Goal: Navigation & Orientation: Find specific page/section

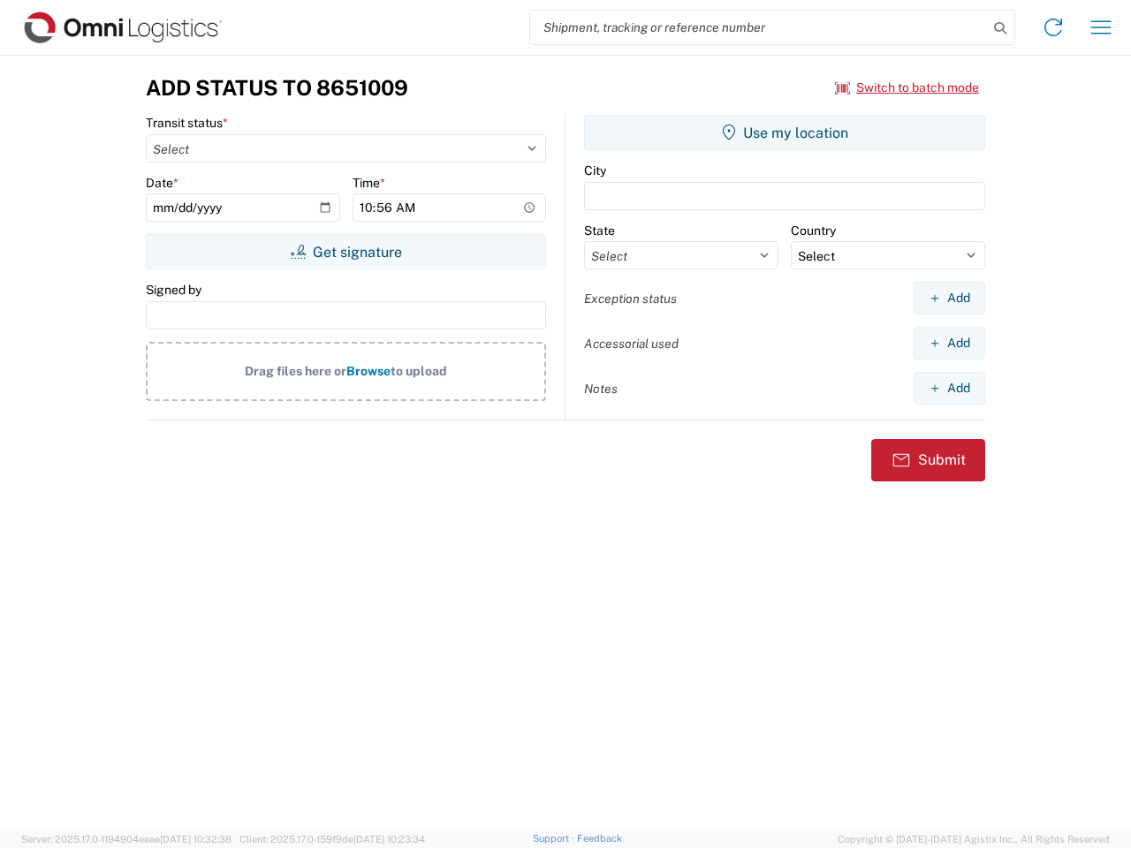
click at [759, 27] on input "search" at bounding box center [759, 28] width 458 height 34
click at [1000, 28] on icon at bounding box center [1000, 28] width 25 height 25
click at [1053, 27] on icon at bounding box center [1053, 27] width 28 height 28
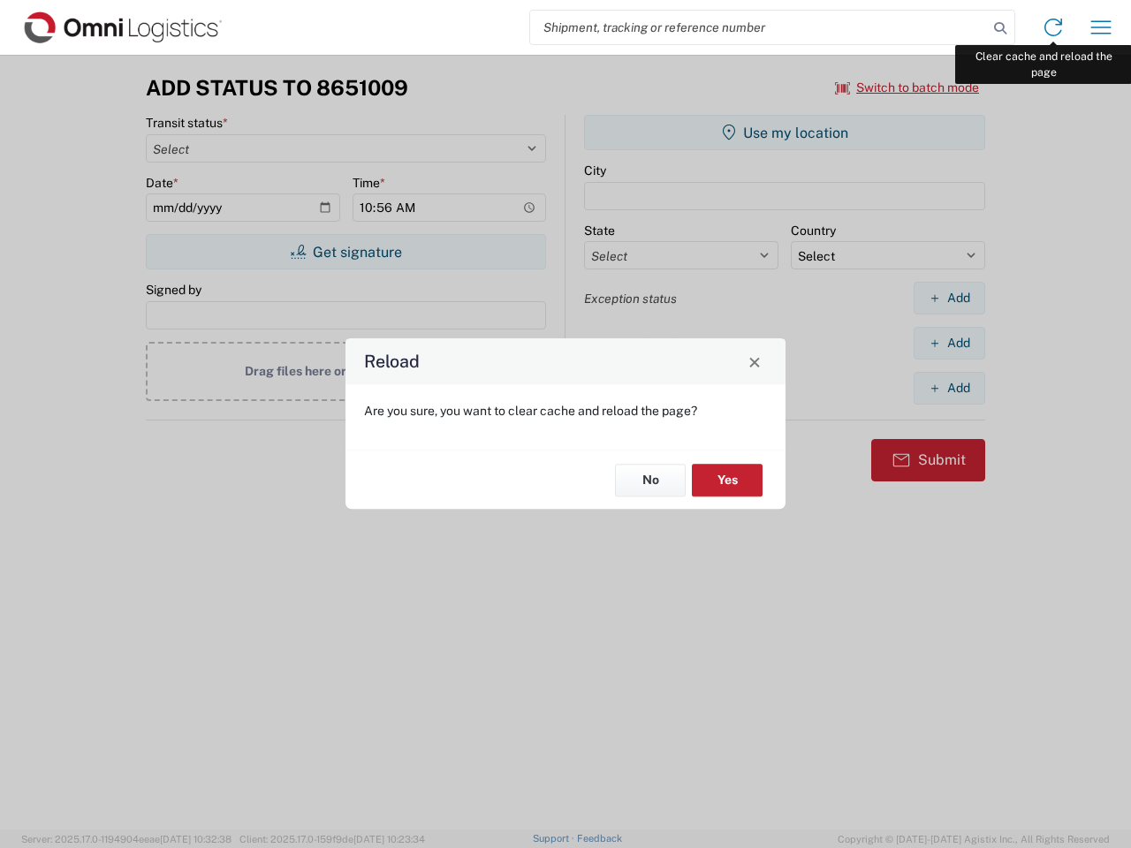
click at [1101, 27] on div "Reload Are you sure, you want to clear cache and reload the page? No Yes" at bounding box center [565, 424] width 1131 height 848
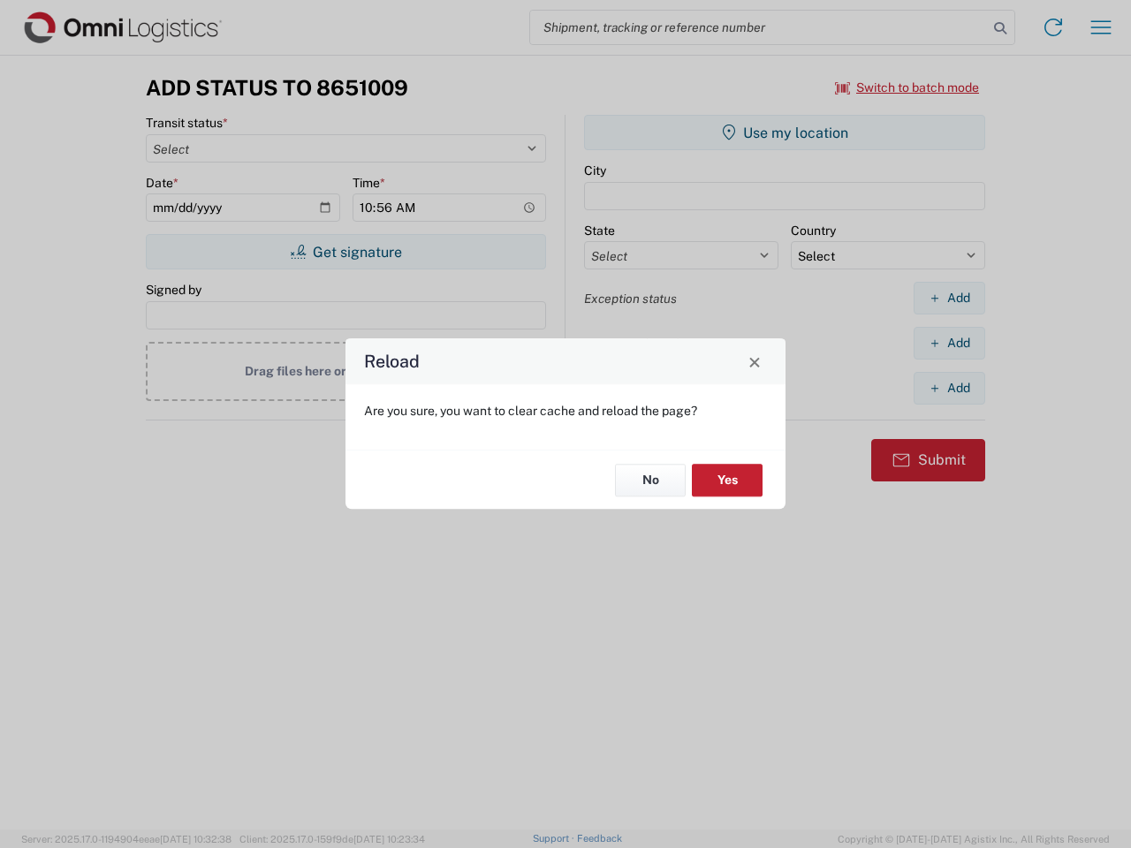
click at [908, 87] on div "Reload Are you sure, you want to clear cache and reload the page? No Yes" at bounding box center [565, 424] width 1131 height 848
click at [346, 252] on div "Reload Are you sure, you want to clear cache and reload the page? No Yes" at bounding box center [565, 424] width 1131 height 848
click at [785, 133] on div "Reload Are you sure, you want to clear cache and reload the page? No Yes" at bounding box center [565, 424] width 1131 height 848
click at [949, 298] on div "Reload Are you sure, you want to clear cache and reload the page? No Yes" at bounding box center [565, 424] width 1131 height 848
click at [949, 343] on div "Reload Are you sure, you want to clear cache and reload the page? No Yes" at bounding box center [565, 424] width 1131 height 848
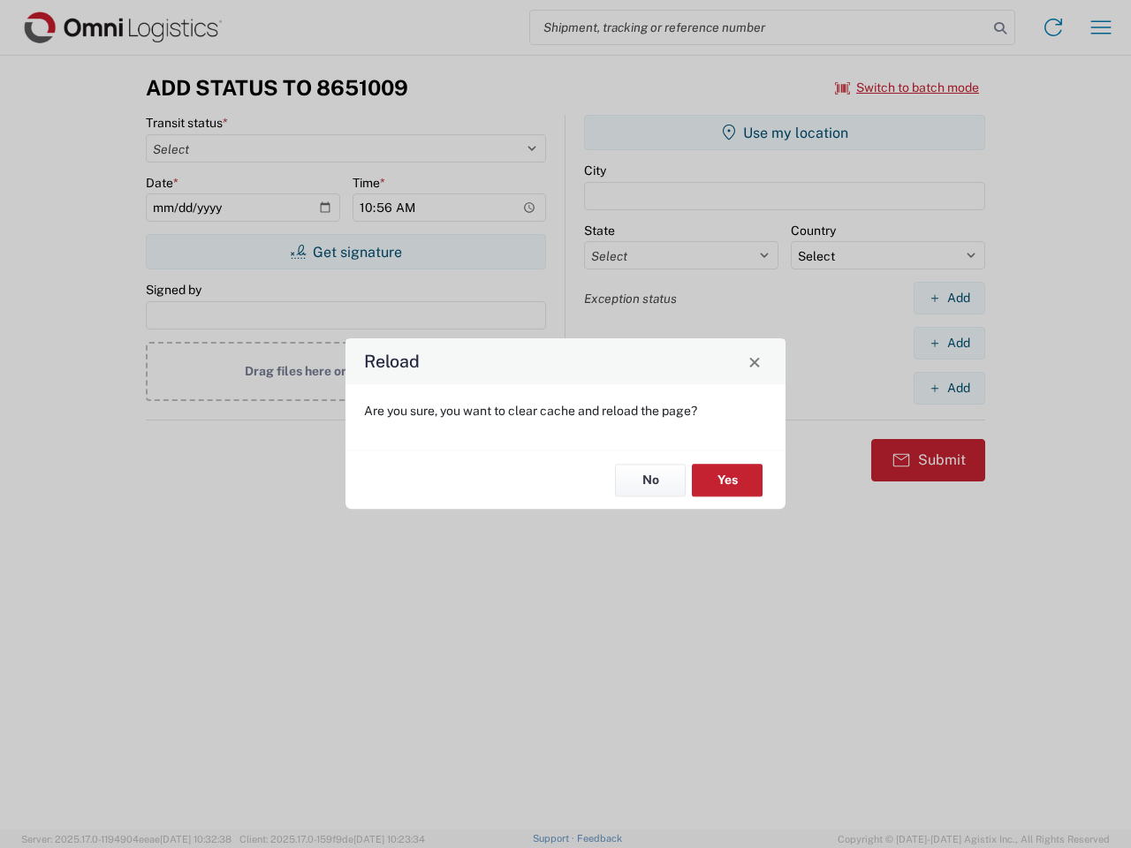
click at [949, 388] on div "Reload Are you sure, you want to clear cache and reload the page? No Yes" at bounding box center [565, 424] width 1131 height 848
